Goal: Task Accomplishment & Management: Manage account settings

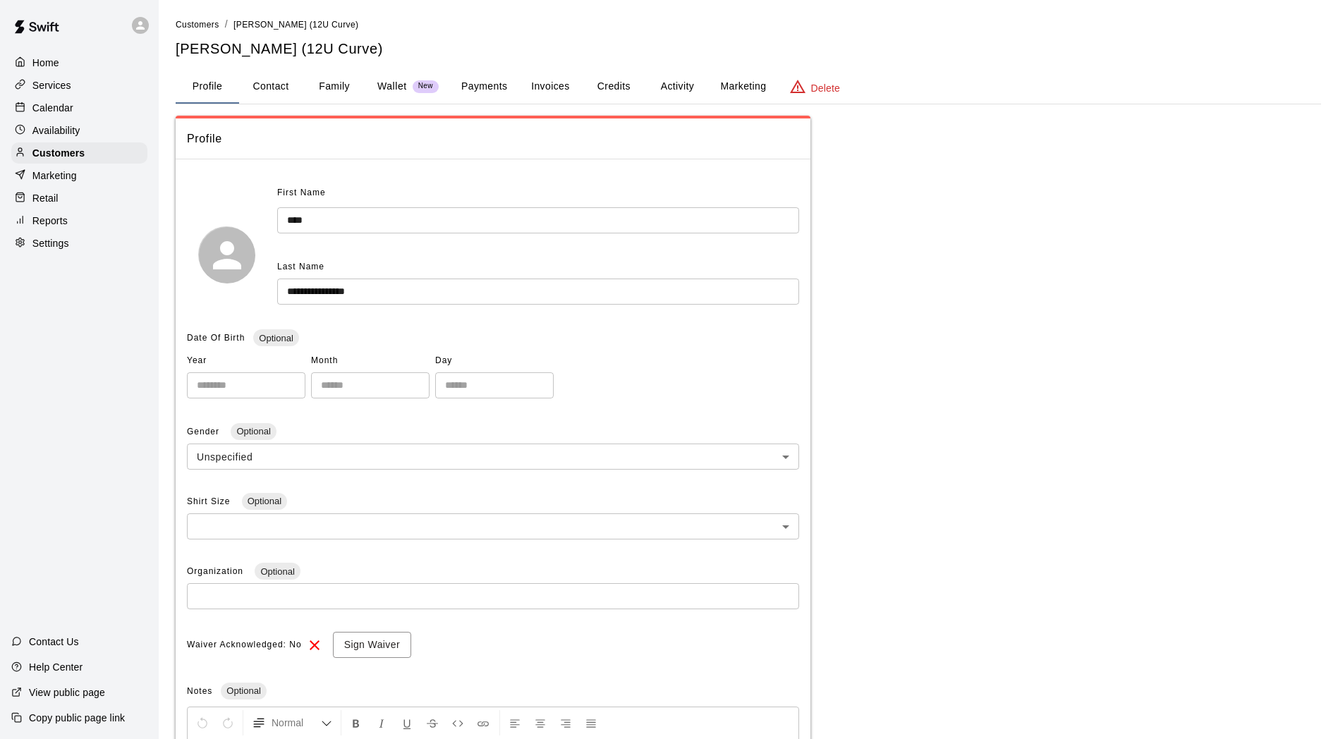
click at [65, 85] on p "Services" at bounding box center [51, 85] width 39 height 14
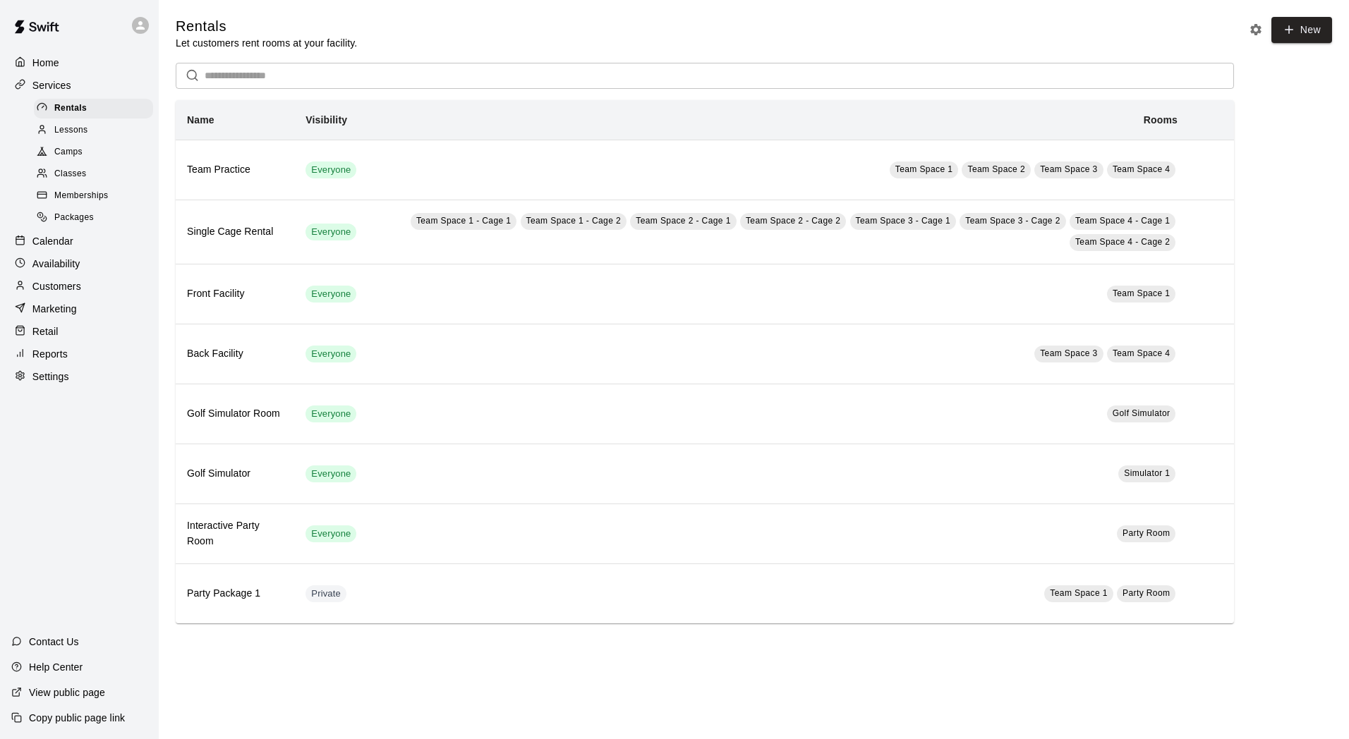
click at [71, 177] on span "Classes" at bounding box center [70, 174] width 32 height 14
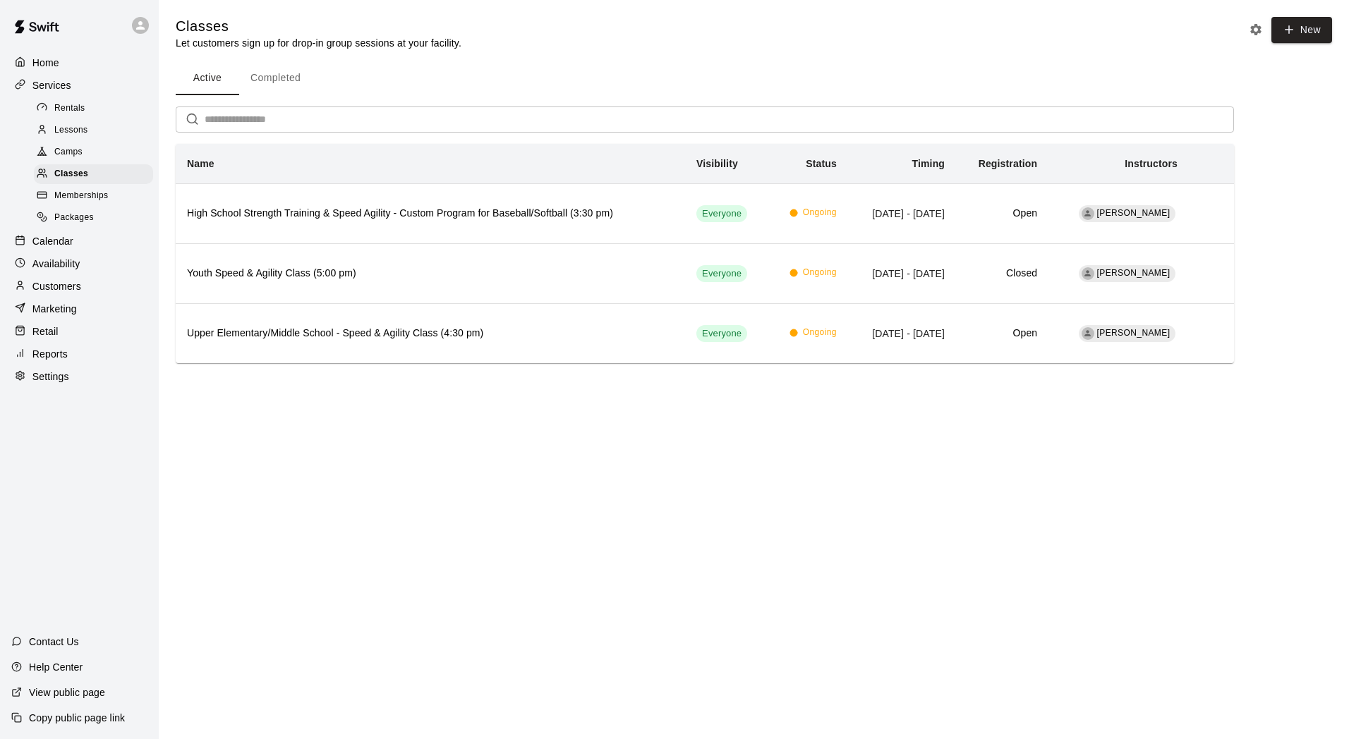
click at [74, 159] on span "Camps" at bounding box center [68, 152] width 28 height 14
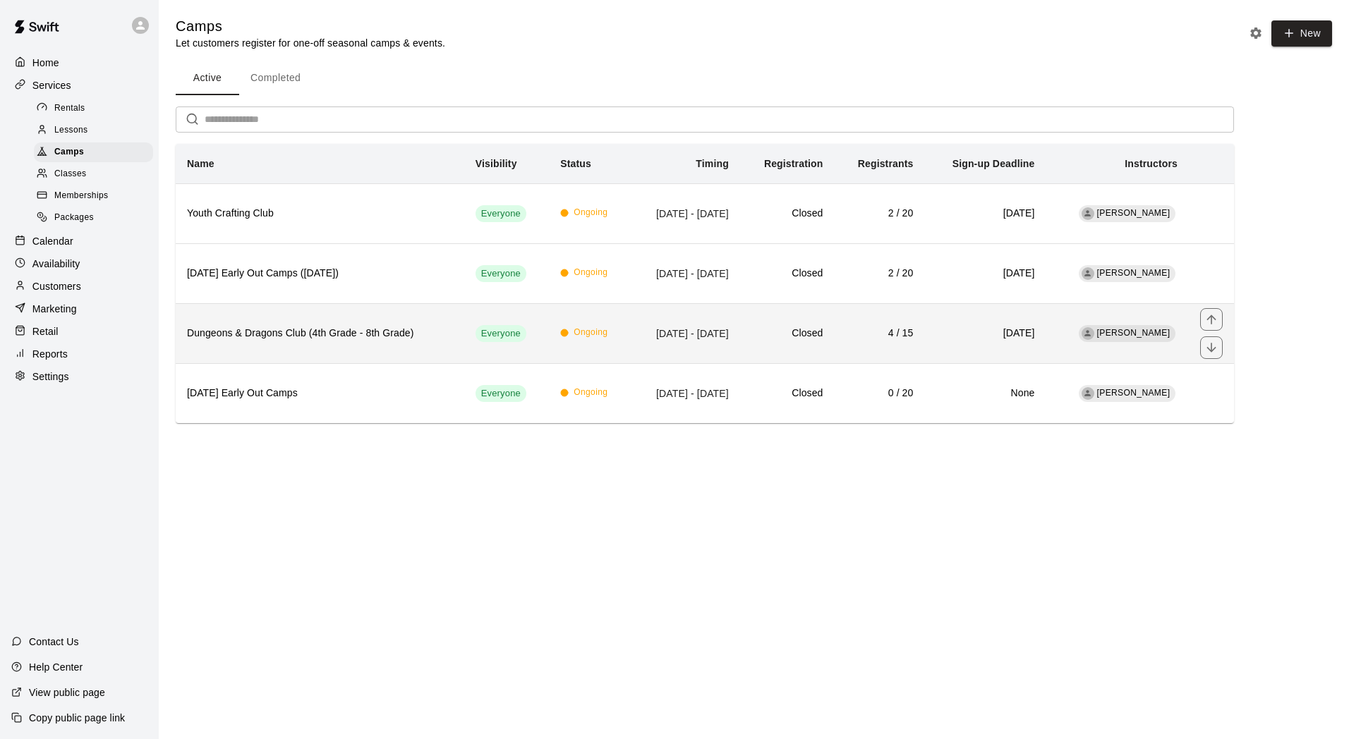
click at [347, 328] on h6 "Dungeons & Dragons Club (4th Grade - 8th Grade)" at bounding box center [320, 334] width 266 height 16
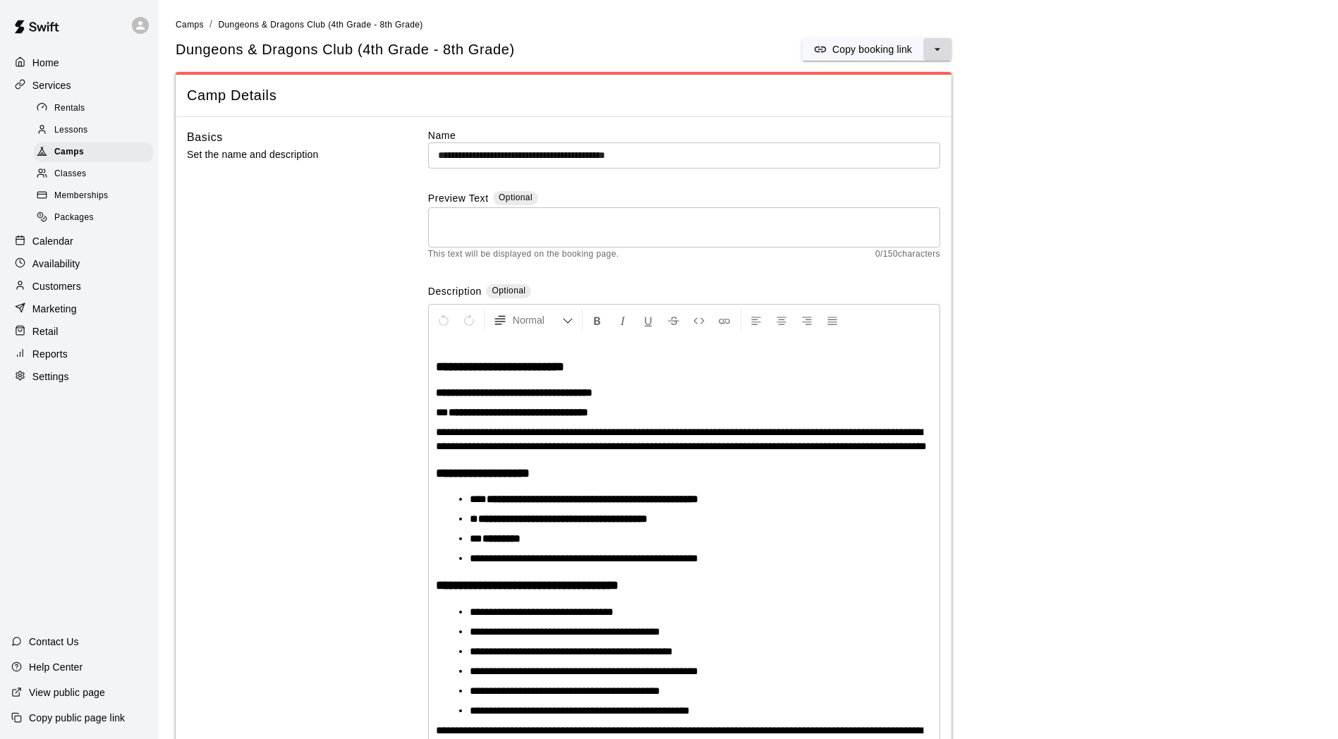
click at [935, 48] on icon "select merge strategy" at bounding box center [937, 49] width 14 height 14
click at [874, 78] on h6 "Copy booking link" at bounding box center [886, 79] width 79 height 16
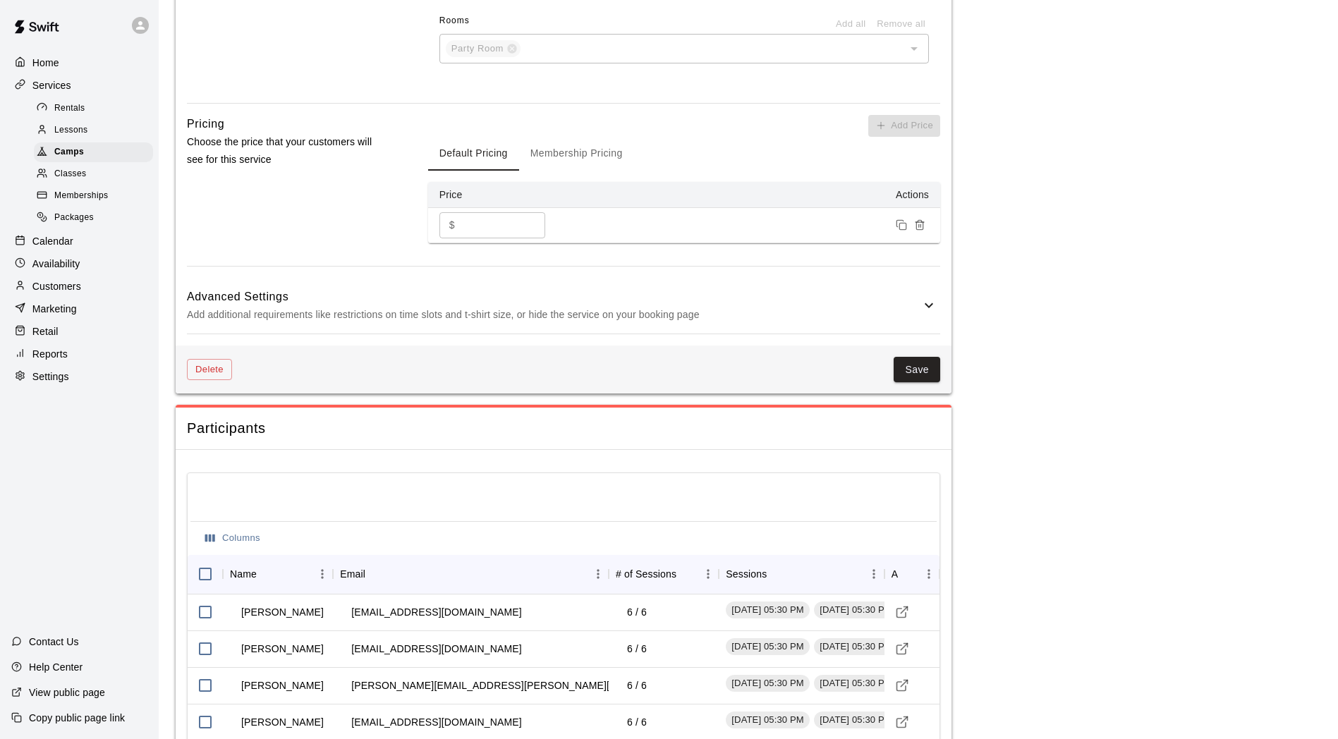
scroll to position [1387, 0]
click at [922, 378] on button "Save" at bounding box center [917, 369] width 47 height 26
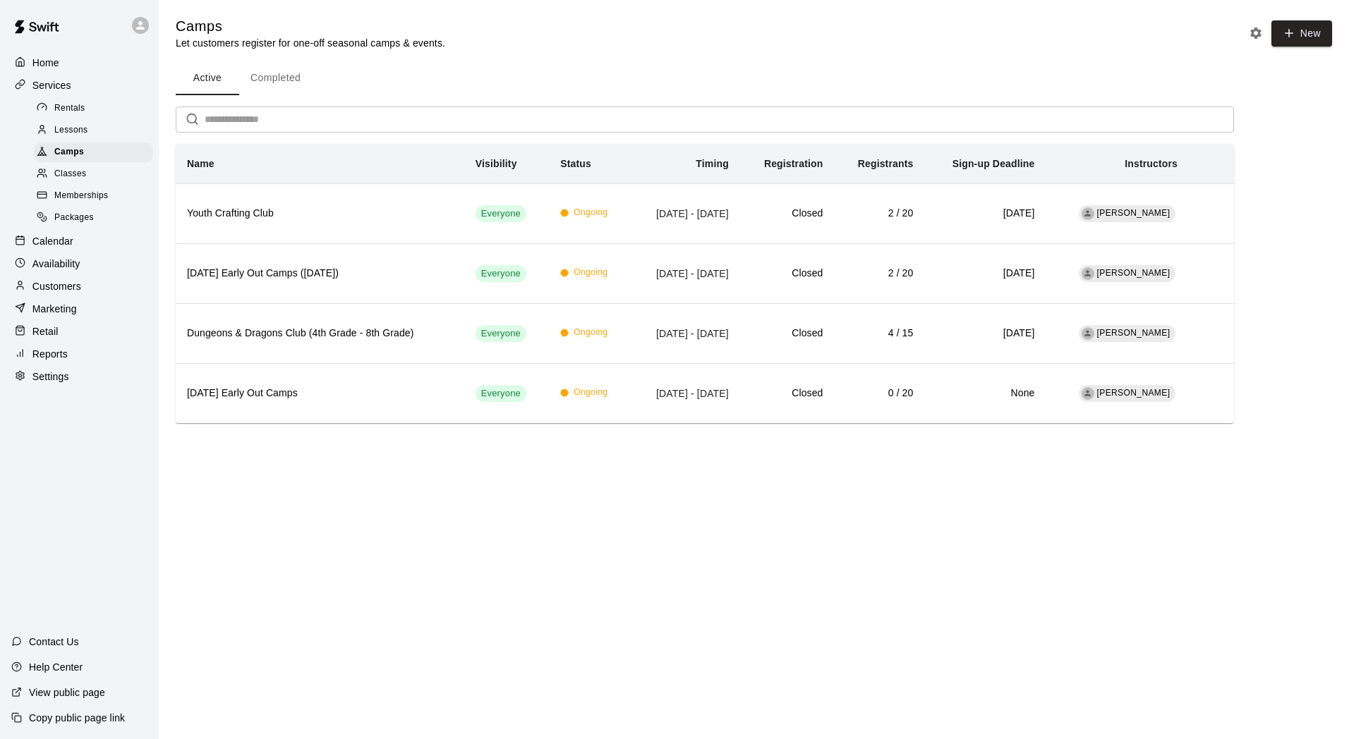
click at [85, 203] on span "Memberships" at bounding box center [81, 196] width 54 height 14
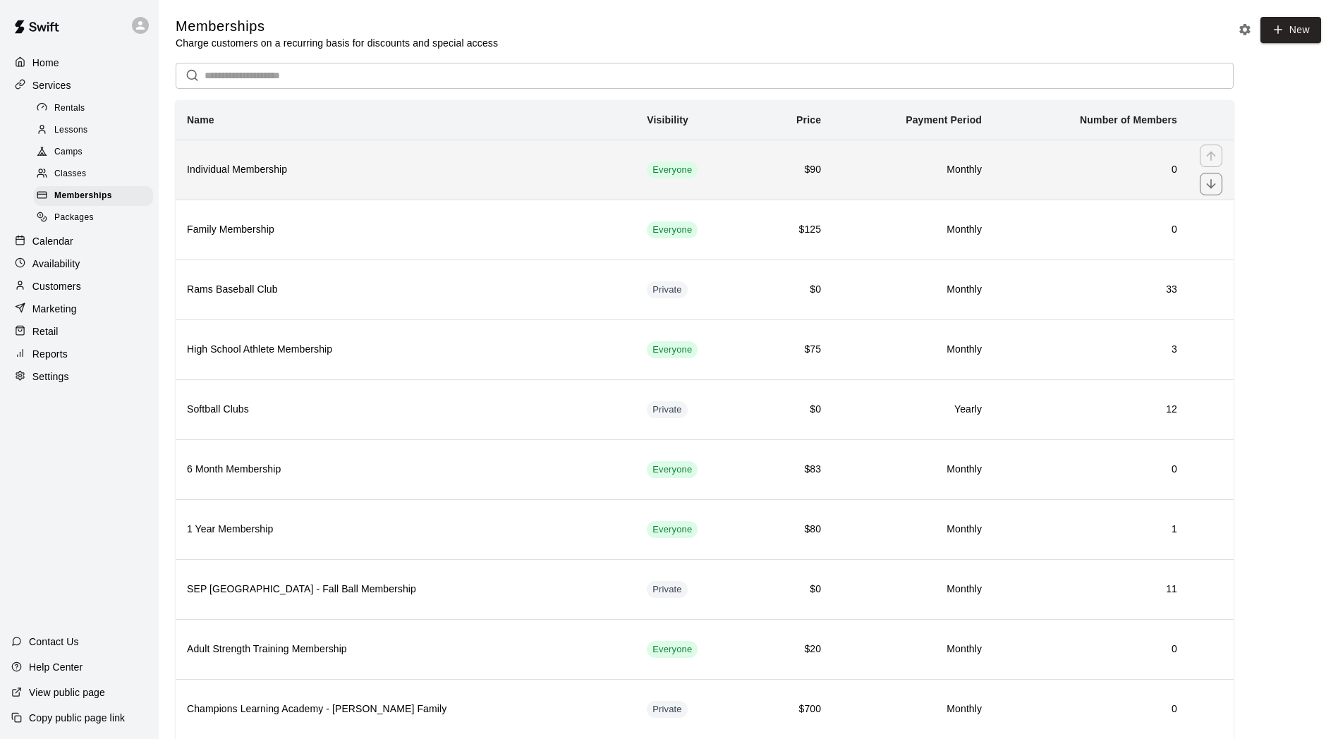
click at [289, 186] on th "Individual Membership" at bounding box center [406, 170] width 460 height 60
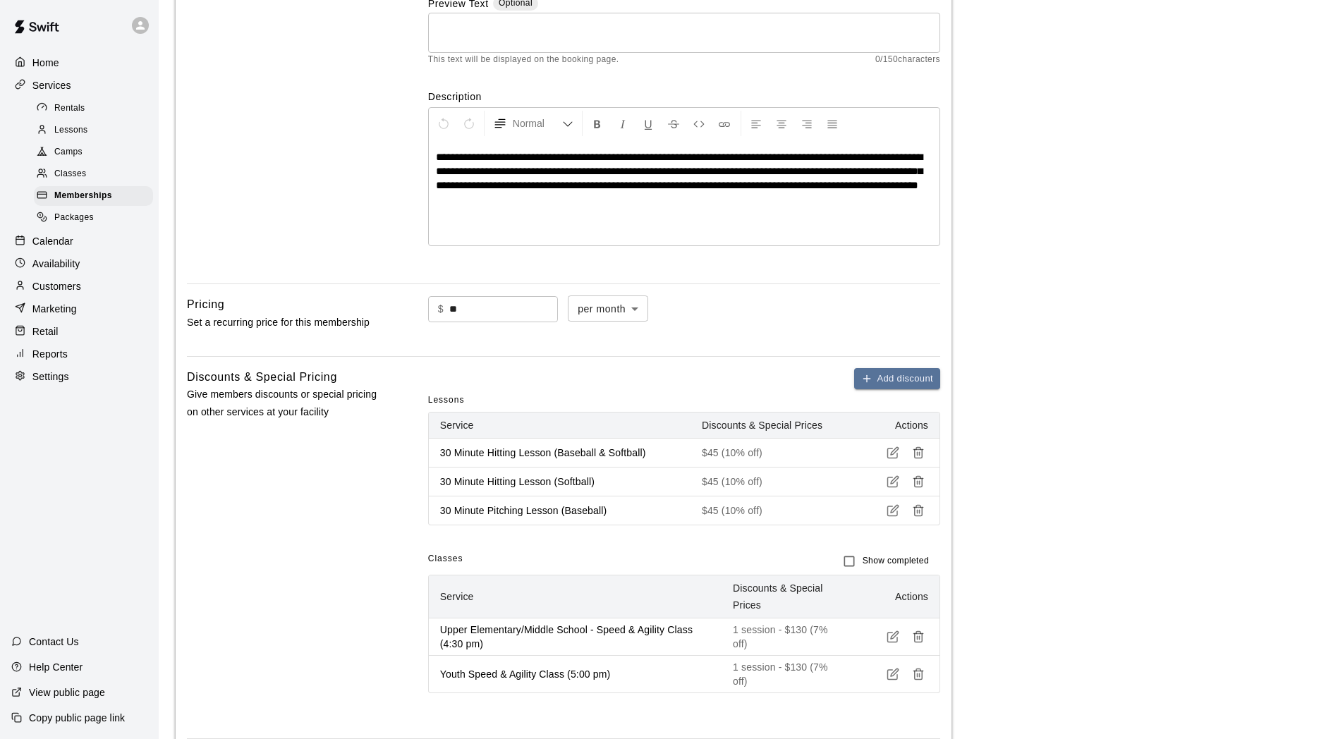
scroll to position [194, 0]
